Goal: Task Accomplishment & Management: Use online tool/utility

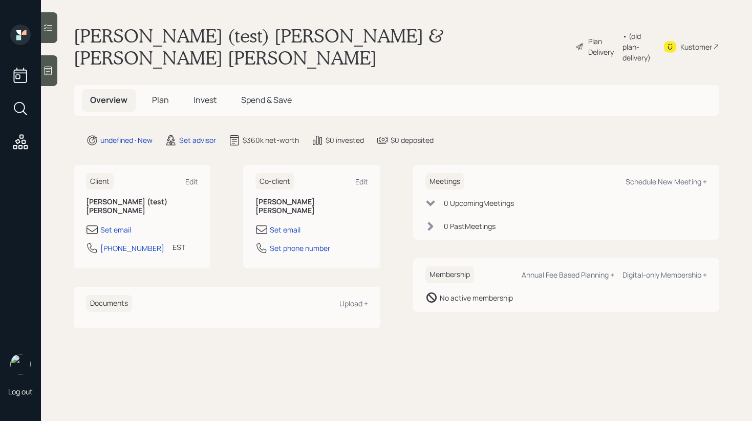
click at [153, 94] on span "Plan" at bounding box center [160, 99] width 17 height 11
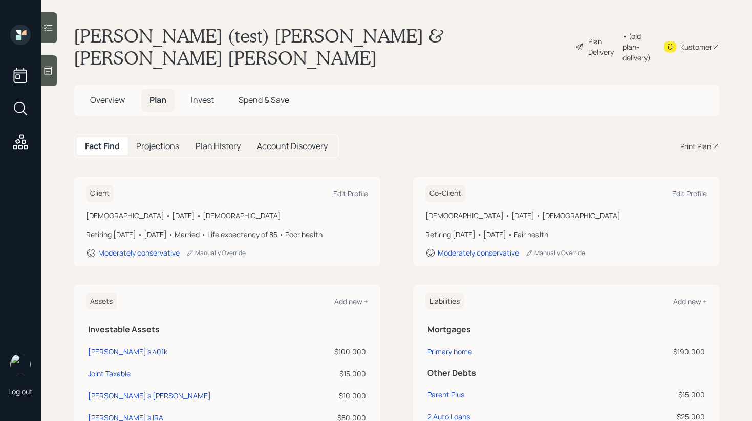
click at [687, 141] on div "Print Plan" at bounding box center [695, 146] width 31 height 11
click at [426, 134] on div "Fact Find Projections Plan History Account Discovery Print Plan" at bounding box center [397, 146] width 646 height 24
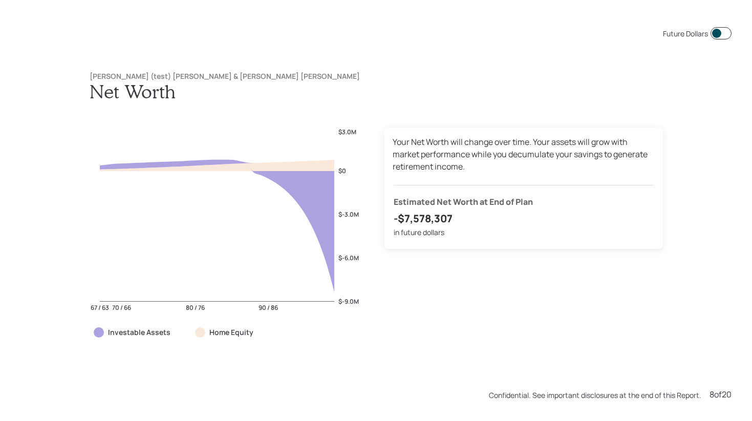
scroll to position [5892, 0]
